Goal: Find specific page/section: Find specific page/section

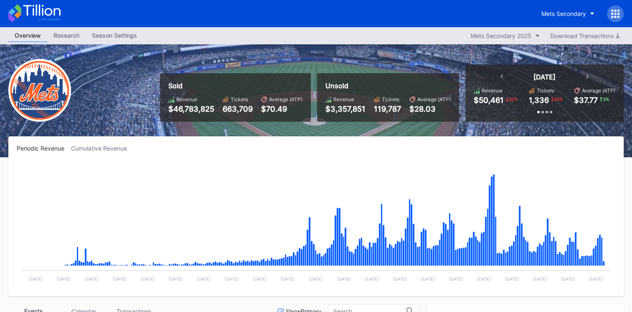
scroll to position [1846, 0]
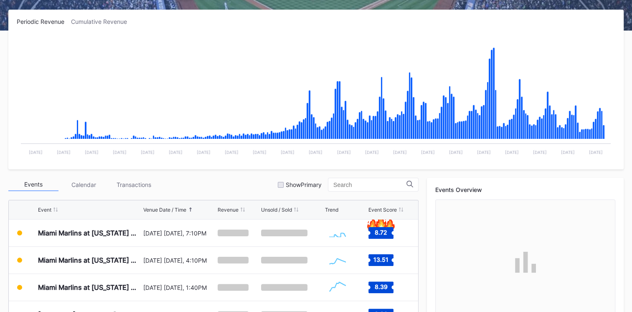
scroll to position [127, 0]
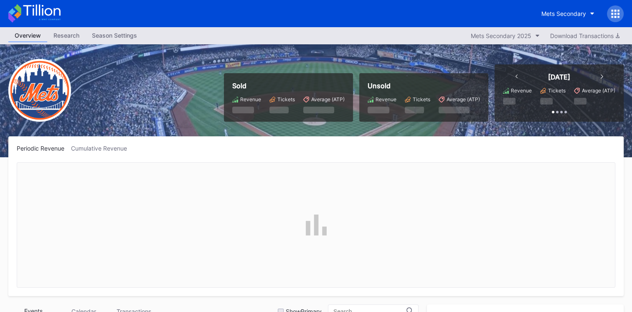
scroll to position [1846, 0]
